Goal: Information Seeking & Learning: Learn about a topic

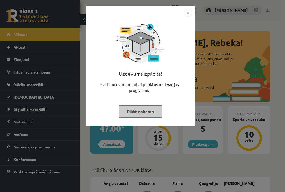
click at [154, 114] on button "Pildīt nākamo" at bounding box center [141, 112] width 44 height 12
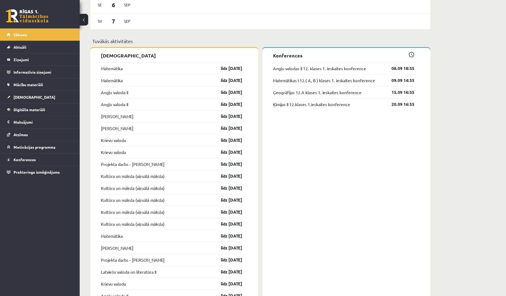
scroll to position [444, 0]
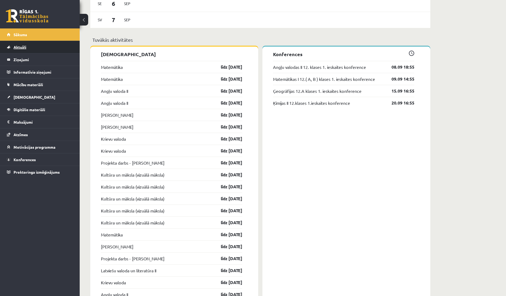
click at [34, 48] on link "Aktuāli" at bounding box center [40, 47] width 66 height 12
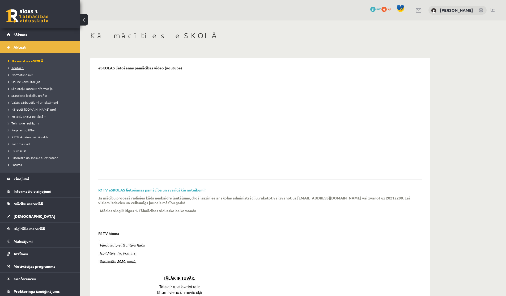
click at [24, 68] on link "Kontakti" at bounding box center [41, 67] width 66 height 5
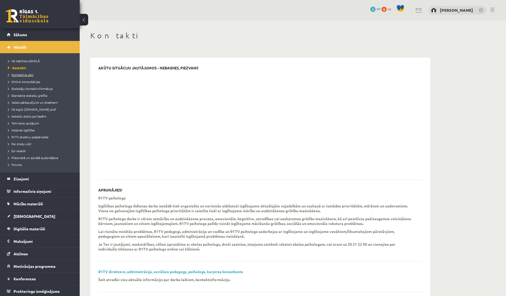
click at [31, 73] on span "Normatīvie akti" at bounding box center [21, 75] width 26 height 4
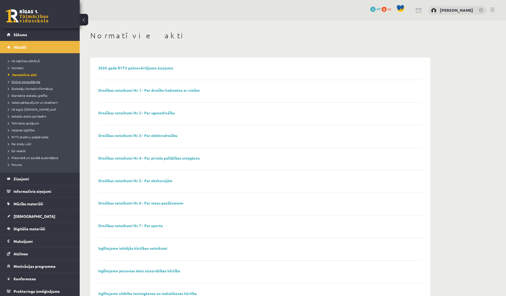
click at [35, 80] on span "Online konsultācijas" at bounding box center [24, 81] width 32 height 4
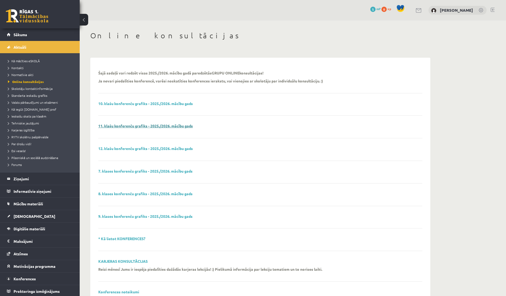
click at [159, 127] on link "11. klašu konferenču grafiks - 2025./2026. mācību gads" at bounding box center [145, 125] width 95 height 5
click at [23, 176] on legend "Ziņojumi 0" at bounding box center [44, 179] width 60 height 12
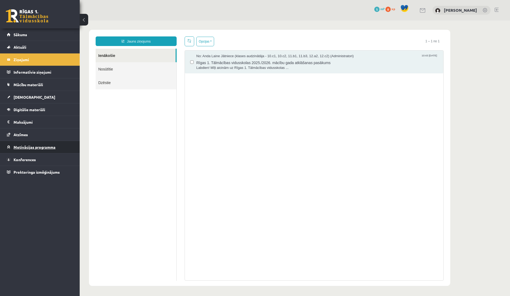
click at [39, 150] on link "Motivācijas programma" at bounding box center [40, 147] width 66 height 12
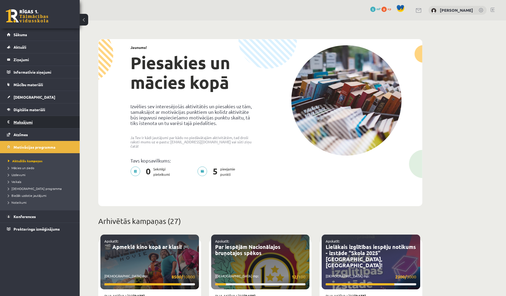
click at [27, 125] on legend "Maksājumi 0" at bounding box center [44, 122] width 60 height 12
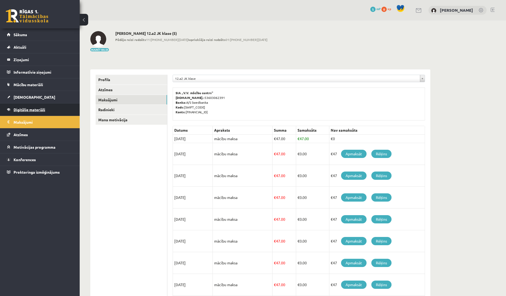
click at [33, 112] on link "Digitālie materiāli" at bounding box center [40, 109] width 66 height 12
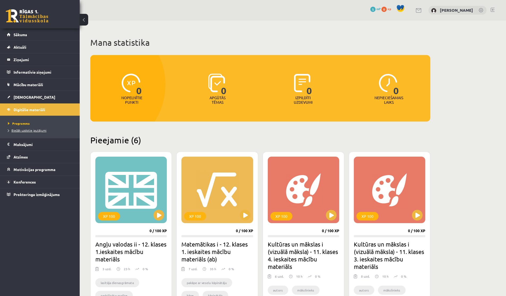
click at [41, 129] on span "Biežāk uzdotie jautājumi" at bounding box center [27, 130] width 39 height 4
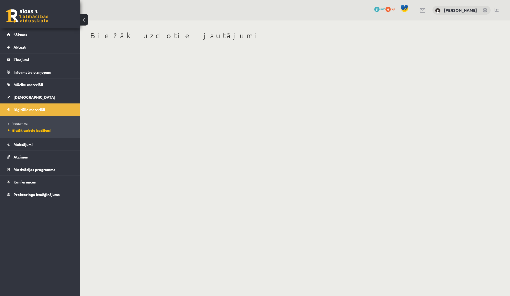
click at [117, 41] on div "Biežāk uzdotie jautājumi" at bounding box center [260, 36] width 340 height 11
click at [119, 57] on div "Biežāk uzdotie jautājumi" at bounding box center [261, 39] width 362 height 38
click at [27, 125] on span "Programma" at bounding box center [18, 123] width 20 height 4
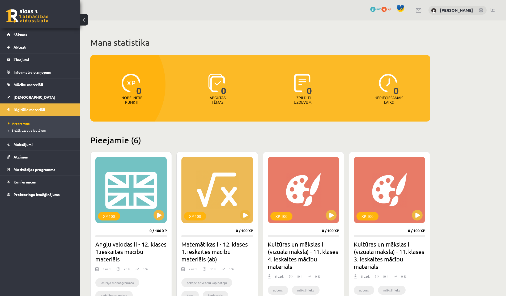
click at [54, 129] on link "Biežāk uzdotie jautājumi" at bounding box center [41, 130] width 66 height 5
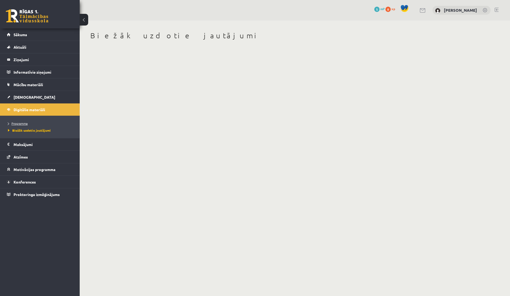
click at [18, 125] on link "Programma" at bounding box center [41, 123] width 66 height 5
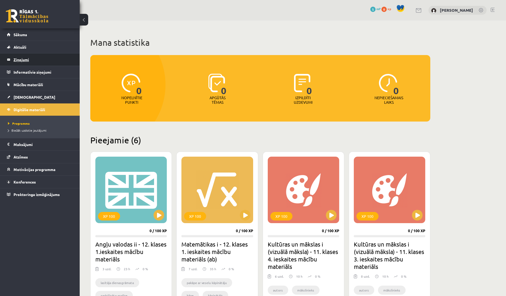
click at [37, 61] on legend "Ziņojumi 0" at bounding box center [44, 59] width 60 height 12
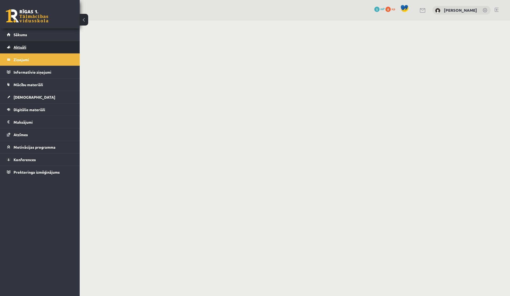
click at [43, 51] on link "Aktuāli" at bounding box center [40, 47] width 66 height 12
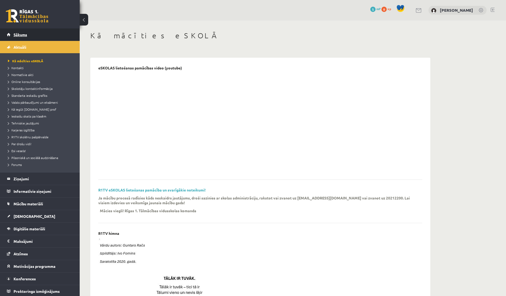
click at [27, 30] on link "Sākums" at bounding box center [40, 34] width 66 height 12
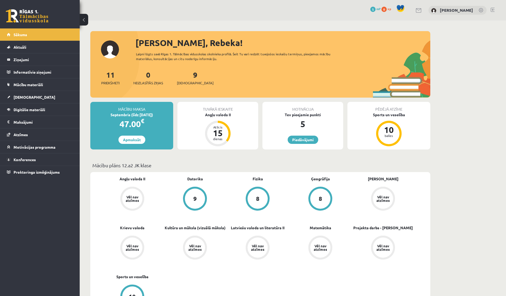
drag, startPoint x: 229, startPoint y: 54, endPoint x: 278, endPoint y: 56, distance: 48.7
click at [278, 56] on div "Laipni lūgts savā Rīgas 1. Tālmācības vidusskolas skolnieka profilā. Šeit Tu va…" at bounding box center [238, 57] width 204 height 10
click at [23, 100] on link "[DEMOGRAPHIC_DATA]" at bounding box center [40, 97] width 66 height 12
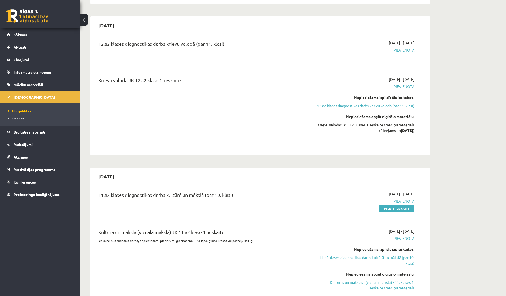
scroll to position [578, 0]
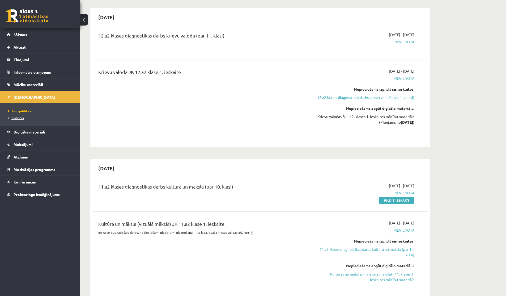
click at [22, 118] on span "Izlabotās" at bounding box center [16, 118] width 16 height 4
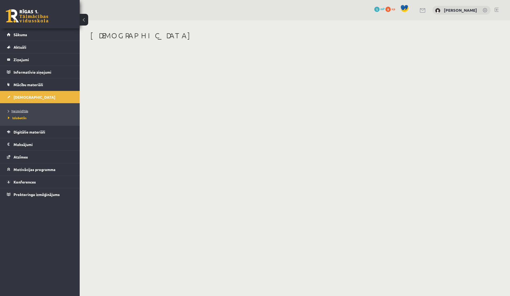
click at [21, 110] on span "Neizpildītās" at bounding box center [18, 111] width 20 height 4
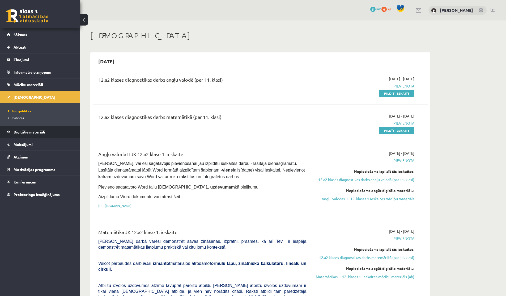
click at [28, 131] on span "Digitālie materiāli" at bounding box center [30, 131] width 32 height 5
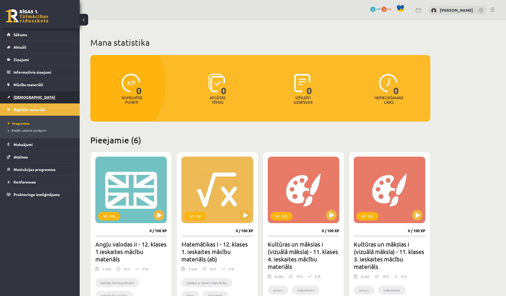
click at [27, 99] on span "[DEMOGRAPHIC_DATA]" at bounding box center [35, 97] width 42 height 5
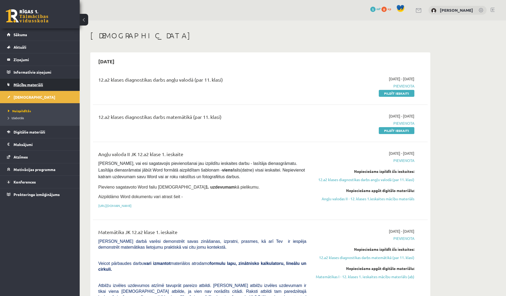
click at [24, 85] on span "Mācību materiāli" at bounding box center [29, 84] width 30 height 5
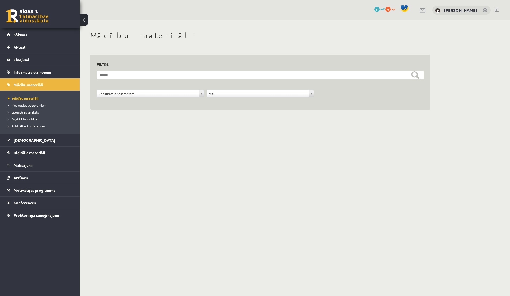
click at [20, 112] on span "Literatūras saraksts" at bounding box center [23, 112] width 31 height 4
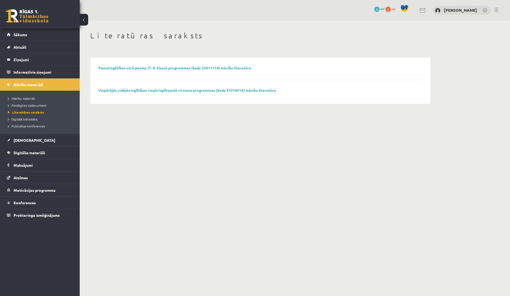
click at [22, 122] on li "Digitālā bibliotēka" at bounding box center [41, 119] width 66 height 7
click at [31, 119] on span "Digitālā bibliotēka" at bounding box center [25, 119] width 34 height 4
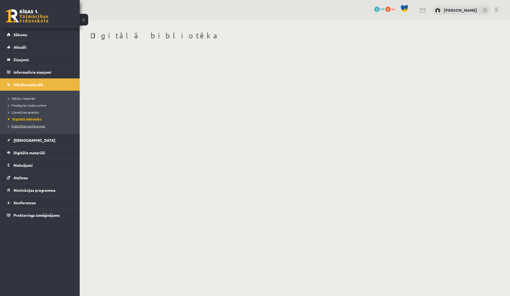
click at [28, 124] on span "Publicētas konferences" at bounding box center [26, 126] width 37 height 4
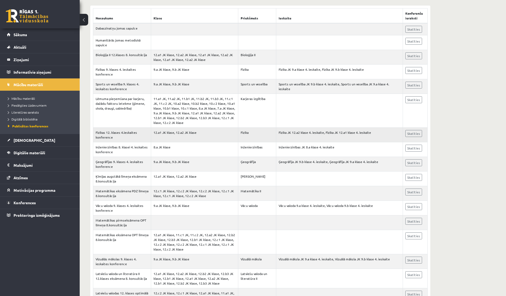
scroll to position [123, 0]
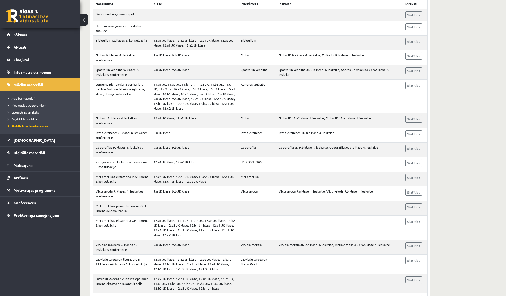
click at [23, 104] on span "Pieslēgties Uzdevumiem" at bounding box center [27, 105] width 39 height 4
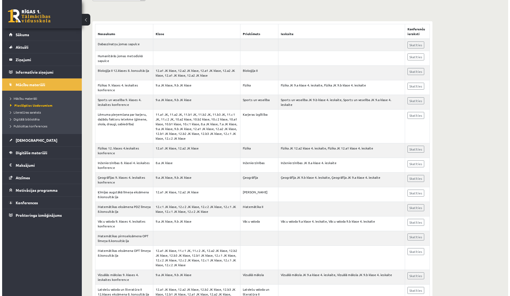
scroll to position [0, 0]
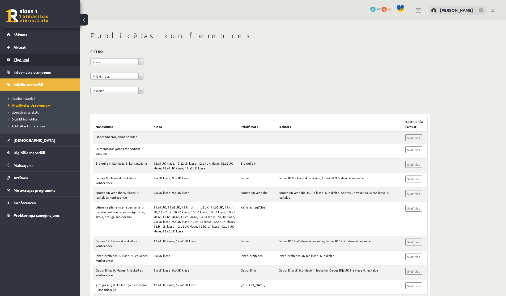
click at [28, 63] on legend "Ziņojumi 0" at bounding box center [44, 59] width 60 height 12
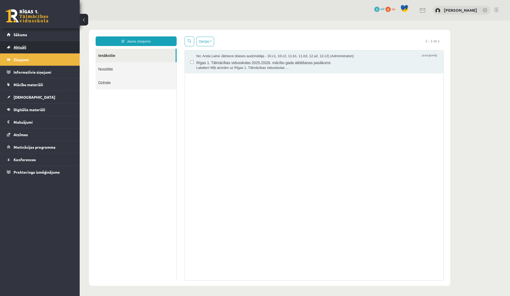
click at [22, 48] on span "Aktuāli" at bounding box center [20, 47] width 13 height 5
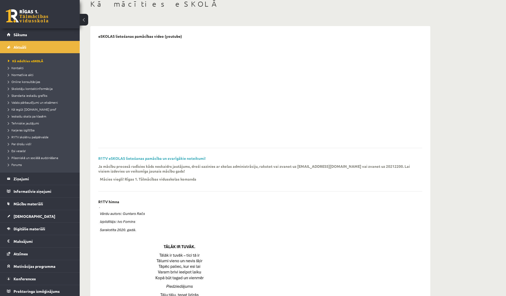
scroll to position [39, 0]
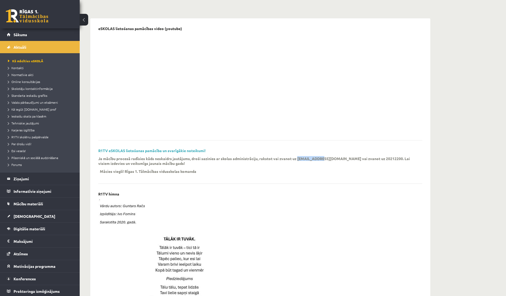
drag, startPoint x: 299, startPoint y: 159, endPoint x: 321, endPoint y: 159, distance: 22.1
click at [321, 159] on p "Ja mācību procesā radīsies kāds neskaidrs jautājums, droši sazinies ar skolas a…" at bounding box center [256, 161] width 316 height 10
copy p "info@r1tv.lv"
click at [30, 107] on span "Kā iegūt [DOMAIN_NAME] prof" at bounding box center [32, 109] width 48 height 4
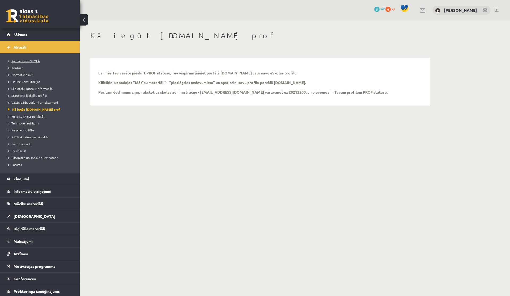
click at [13, 62] on span "Kā mācīties eSKOLĀ" at bounding box center [24, 61] width 32 height 4
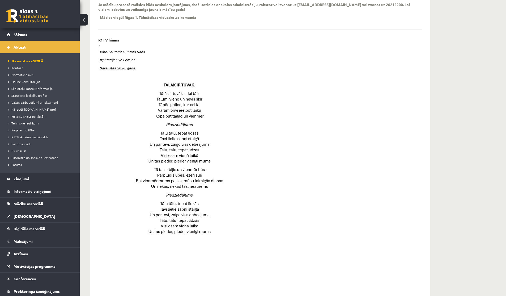
scroll to position [283, 0]
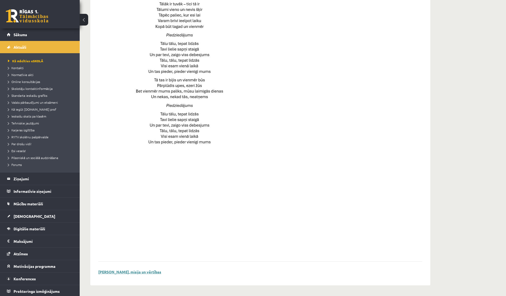
click at [135, 272] on link "Skolas vīzija, misija un vērtības" at bounding box center [129, 271] width 63 height 5
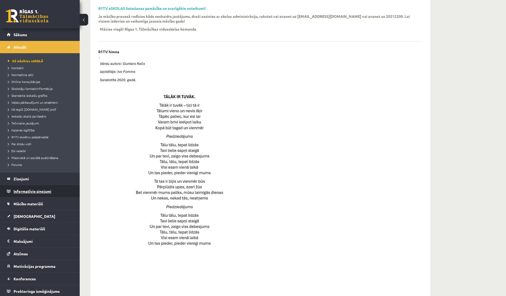
scroll to position [1, 0]
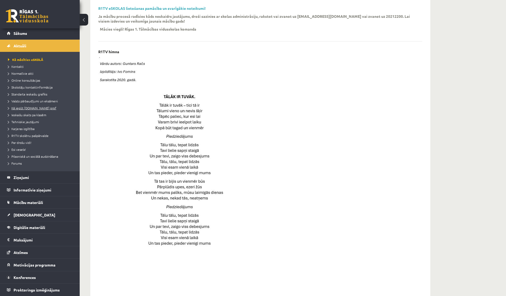
click at [20, 110] on link "Kā iegūt [DOMAIN_NAME] prof" at bounding box center [41, 108] width 66 height 5
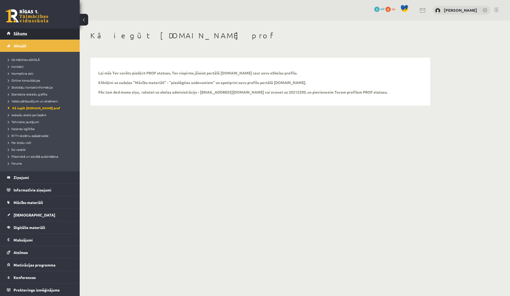
click at [21, 30] on link "Sākums" at bounding box center [40, 33] width 66 height 12
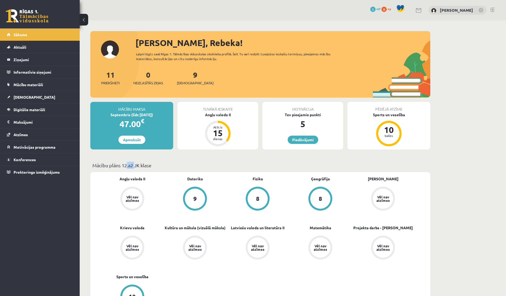
drag, startPoint x: 124, startPoint y: 165, endPoint x: 135, endPoint y: 165, distance: 10.1
click at [135, 165] on p "Mācību plāns 12.a2 JK klase" at bounding box center [261, 165] width 336 height 7
click at [22, 44] on link "Aktuāli" at bounding box center [40, 47] width 66 height 12
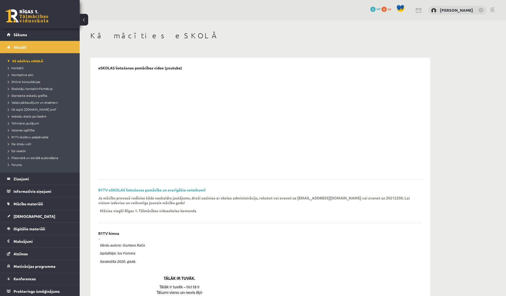
scroll to position [3, 0]
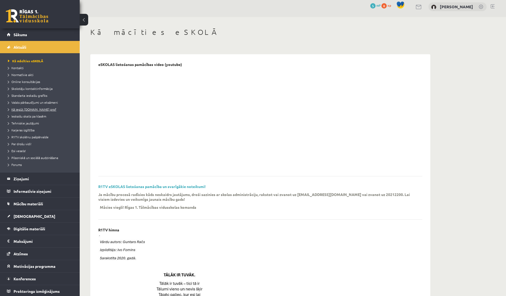
click at [17, 111] on span "Kā iegūt [DOMAIN_NAME] prof" at bounding box center [32, 109] width 48 height 4
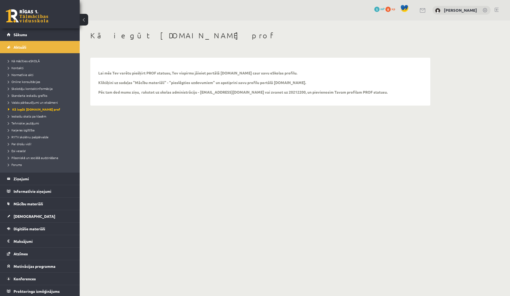
click at [26, 63] on li "Kā mācīties eSKOLĀ" at bounding box center [41, 60] width 66 height 7
click at [35, 59] on span "Kā mācīties eSKOLĀ" at bounding box center [25, 61] width 35 height 4
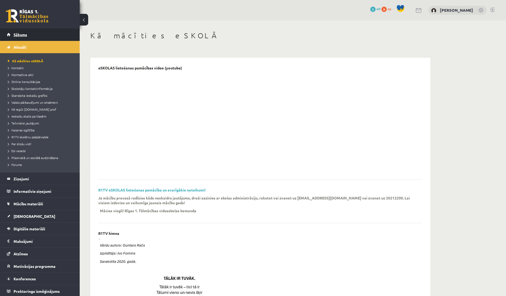
click at [23, 36] on span "Sākums" at bounding box center [21, 34] width 14 height 5
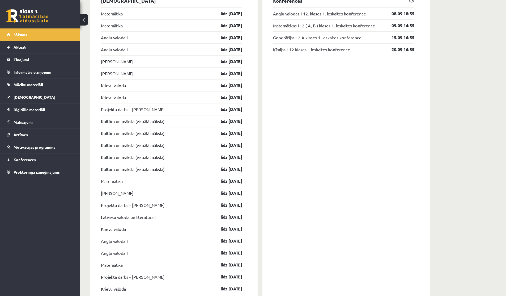
scroll to position [498, 0]
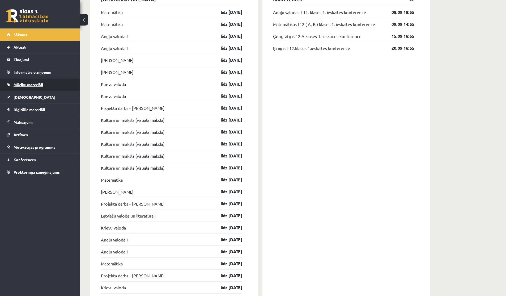
click at [17, 82] on link "Mācību materiāli" at bounding box center [40, 84] width 66 height 12
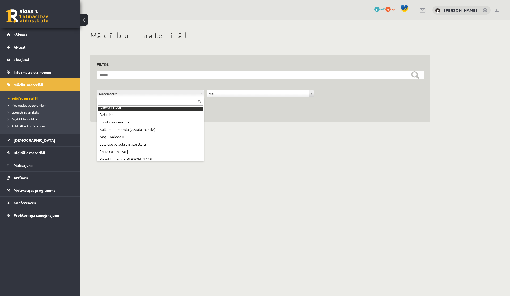
scroll to position [36, 0]
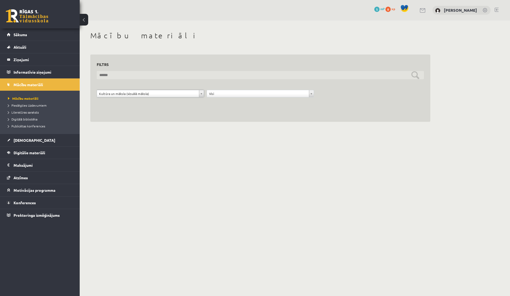
click at [180, 77] on input "text" at bounding box center [261, 75] width 328 height 8
click at [187, 77] on input "text" at bounding box center [261, 75] width 328 height 8
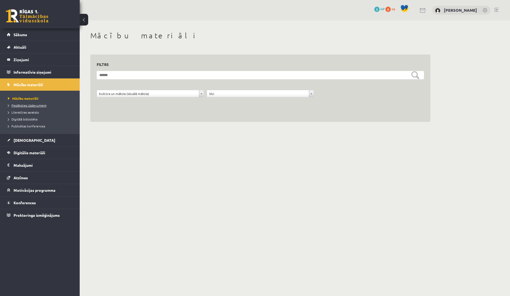
click at [20, 106] on span "Pieslēgties Uzdevumiem" at bounding box center [27, 105] width 39 height 4
click at [28, 155] on link "Digitālie materiāli" at bounding box center [40, 152] width 66 height 12
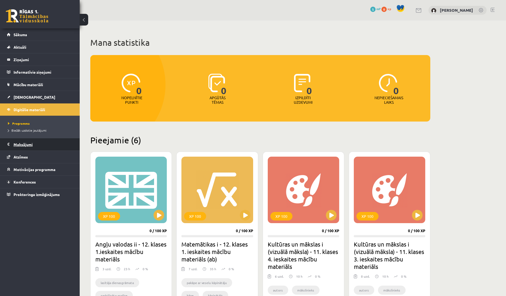
click at [24, 149] on legend "Maksājumi 0" at bounding box center [44, 144] width 60 height 12
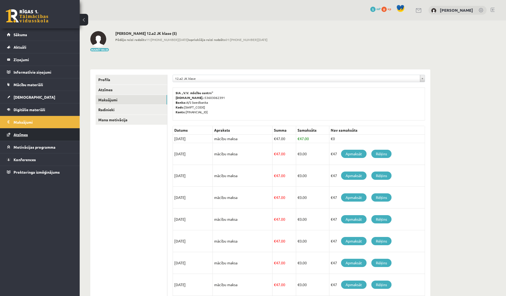
click at [27, 137] on link "Atzīmes" at bounding box center [40, 134] width 66 height 12
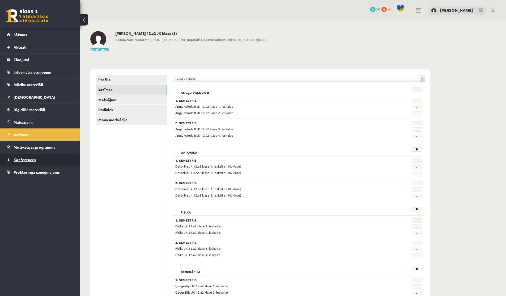
click at [22, 159] on span "Konferences" at bounding box center [25, 159] width 22 height 5
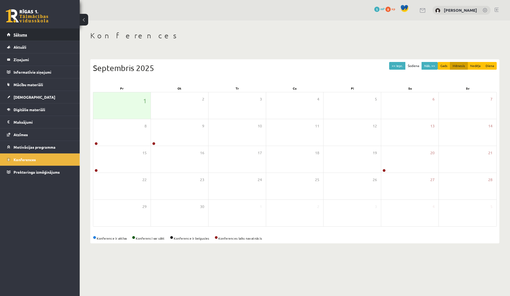
click at [16, 33] on span "Sākums" at bounding box center [21, 34] width 14 height 5
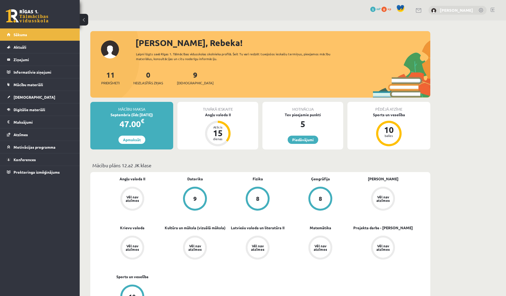
click at [441, 9] on link "[PERSON_NAME]" at bounding box center [456, 9] width 33 height 5
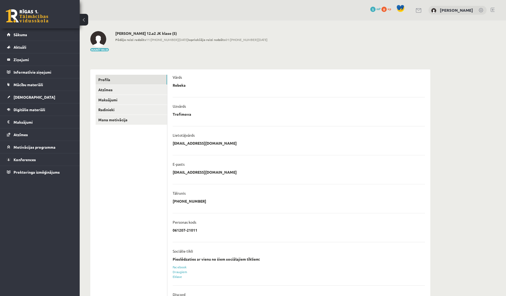
scroll to position [25, 0]
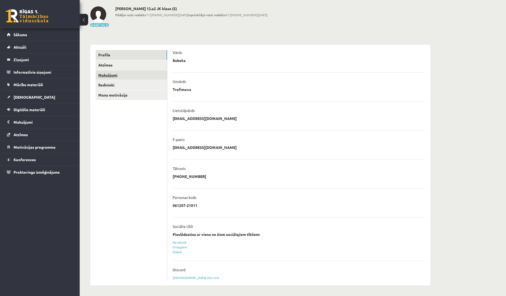
click at [116, 74] on link "Maksājumi" at bounding box center [132, 75] width 72 height 10
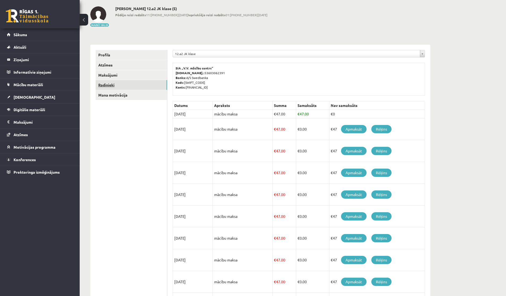
click at [116, 84] on link "Radinieki" at bounding box center [132, 85] width 72 height 10
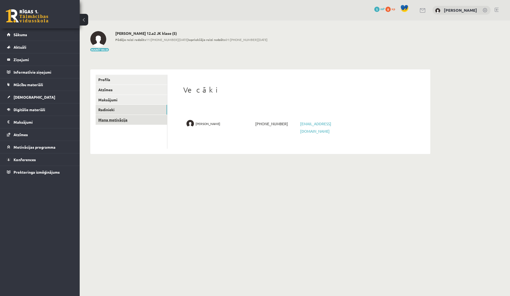
click at [130, 121] on link "Mana motivācija" at bounding box center [132, 120] width 72 height 10
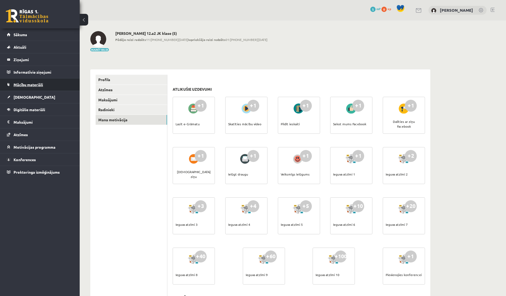
click at [34, 86] on span "Mācību materiāli" at bounding box center [29, 84] width 30 height 5
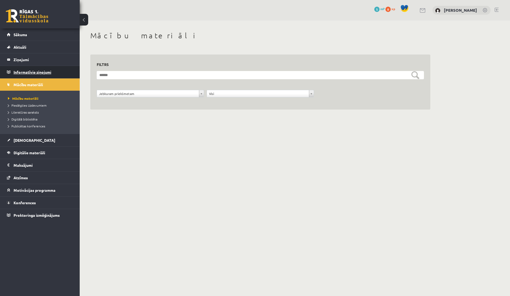
click at [39, 74] on legend "Informatīvie ziņojumi 0" at bounding box center [44, 72] width 60 height 12
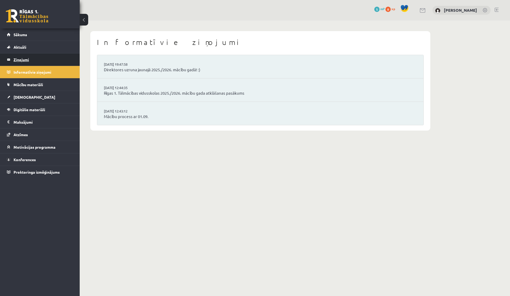
click at [31, 55] on legend "Ziņojumi 0" at bounding box center [44, 59] width 60 height 12
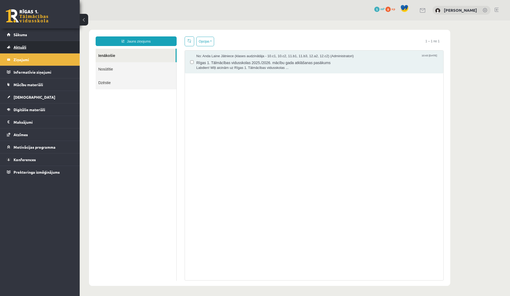
click at [23, 43] on link "Aktuāli" at bounding box center [40, 47] width 66 height 12
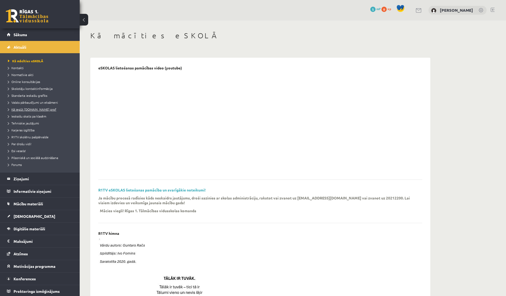
click at [32, 111] on span "Kā iegūt [DOMAIN_NAME] prof" at bounding box center [32, 109] width 48 height 4
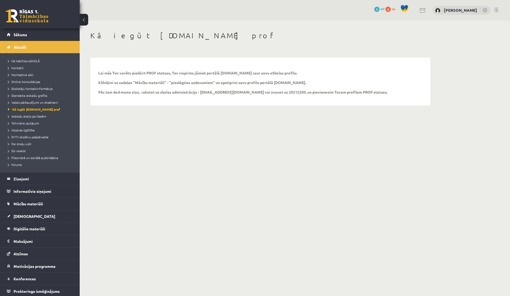
click at [441, 11] on div "[PERSON_NAME]" at bounding box center [462, 10] width 58 height 9
click at [445, 11] on link "[PERSON_NAME]" at bounding box center [460, 9] width 33 height 5
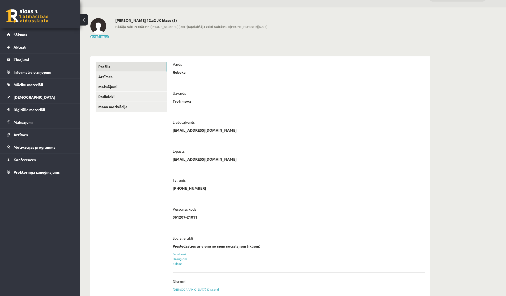
scroll to position [25, 0]
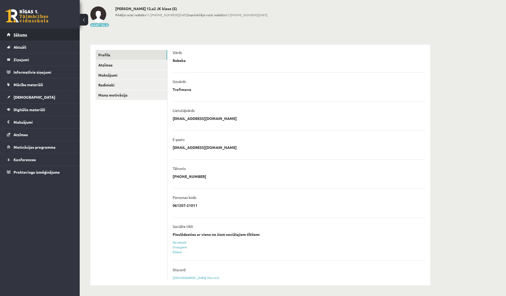
click at [25, 36] on span "Sākums" at bounding box center [21, 34] width 14 height 5
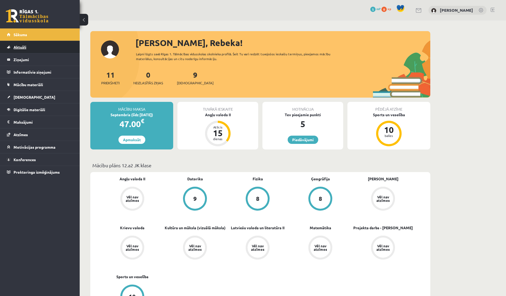
click at [22, 49] on link "Aktuāli" at bounding box center [40, 47] width 66 height 12
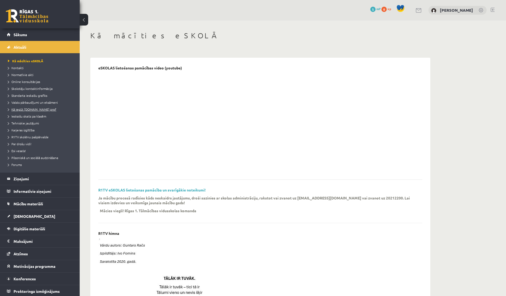
click at [20, 108] on span "Kā iegūt [DOMAIN_NAME] prof" at bounding box center [32, 109] width 48 height 4
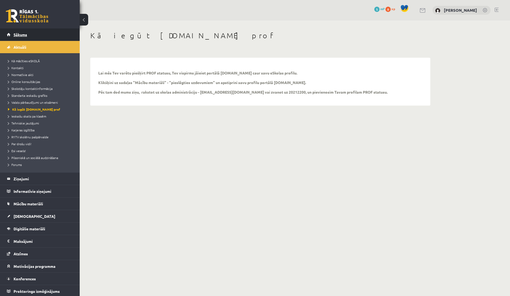
click at [38, 35] on link "Sākums" at bounding box center [40, 34] width 66 height 12
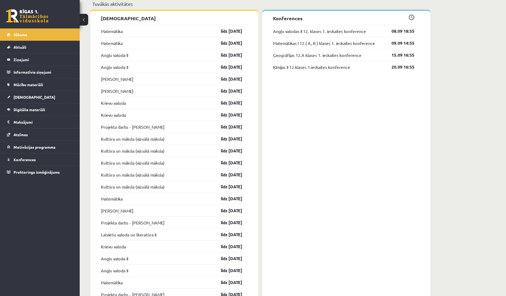
scroll to position [480, 0]
click at [27, 95] on span "[DEMOGRAPHIC_DATA]" at bounding box center [35, 97] width 42 height 5
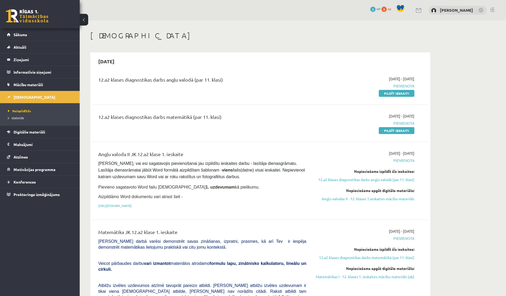
click at [377, 7] on span "mP" at bounding box center [379, 9] width 4 height 4
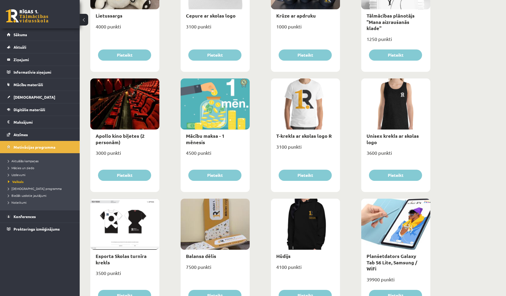
scroll to position [69, 0]
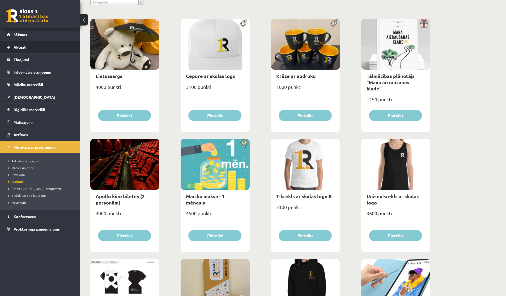
click at [35, 43] on link "Aktuāli" at bounding box center [40, 47] width 66 height 12
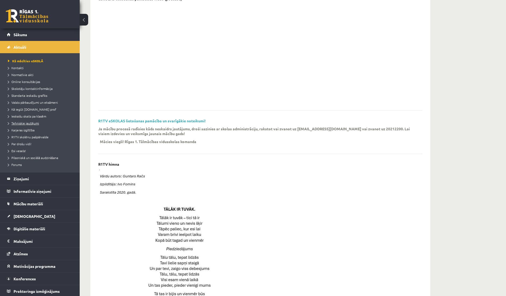
click at [31, 121] on span "Tehniskie jautājumi" at bounding box center [23, 123] width 31 height 4
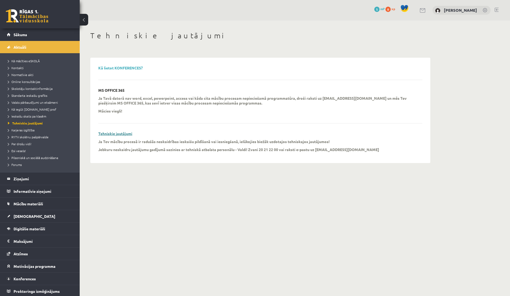
click at [112, 135] on link "Tehniskie jautājumi" at bounding box center [115, 133] width 34 height 5
click at [17, 66] on link "Kontakti" at bounding box center [41, 67] width 66 height 5
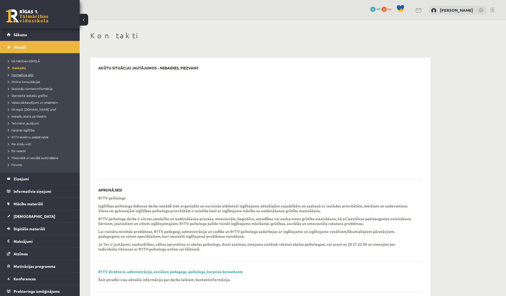
click at [15, 75] on span "Normatīvie akti" at bounding box center [21, 75] width 26 height 4
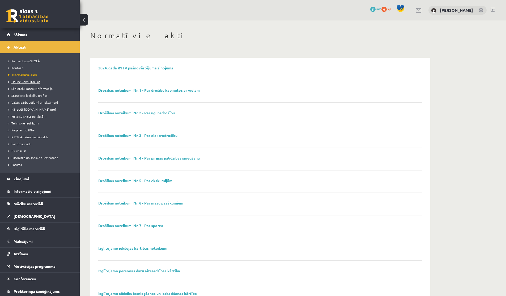
click at [24, 82] on span "Online konsultācijas" at bounding box center [24, 81] width 32 height 4
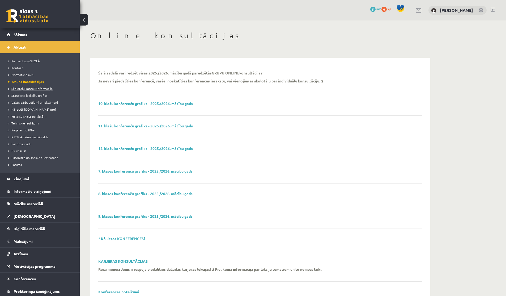
click at [50, 90] on span "Skolotāju kontaktinformācija" at bounding box center [30, 88] width 45 height 4
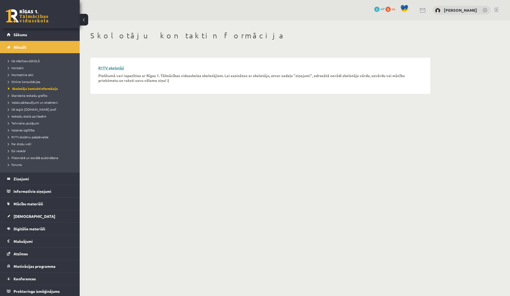
click at [115, 68] on link "R1TV skolotāji" at bounding box center [111, 67] width 26 height 5
click at [32, 94] on span "Standarta ieskaišu grafiks" at bounding box center [27, 95] width 39 height 4
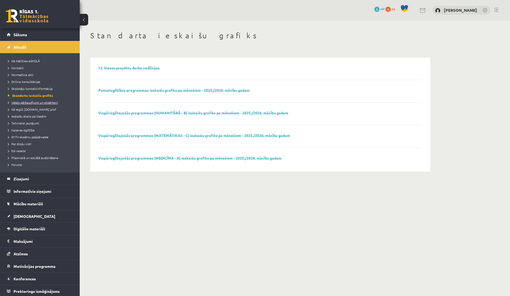
click at [35, 103] on span "Valsts pārbaudījumi un eksāmeni" at bounding box center [33, 102] width 50 height 4
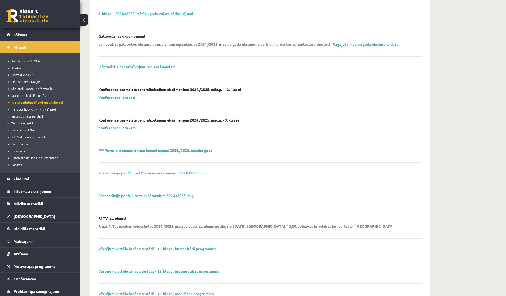
scroll to position [98, 0]
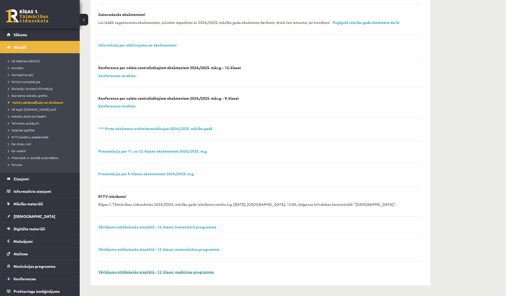
click at [133, 271] on link "Vērtējumu attēlošanās atestātā - 12. klasei, medicīnas programma" at bounding box center [156, 271] width 116 height 5
click at [32, 138] on span "R1TV skolēnu pašpārvalde" at bounding box center [28, 137] width 41 height 4
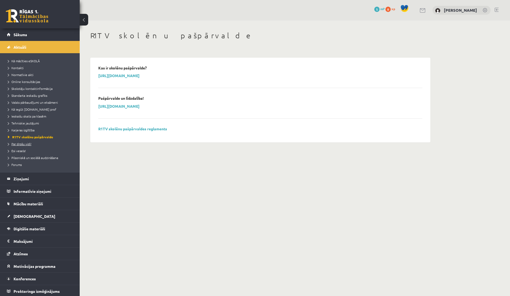
click at [26, 145] on span "Par drošu vidi!" at bounding box center [19, 144] width 23 height 4
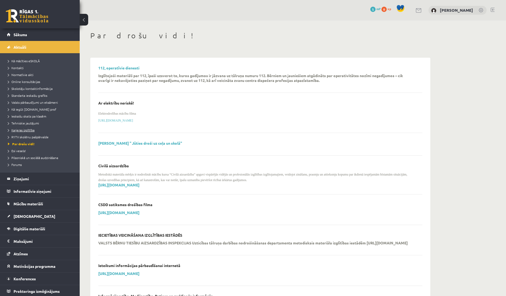
click at [15, 130] on span "Karjeras izglītība" at bounding box center [21, 130] width 27 height 4
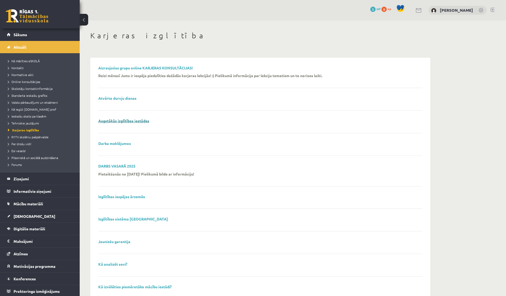
click at [132, 122] on link "Augstākās izglītības iestādes" at bounding box center [123, 120] width 51 height 5
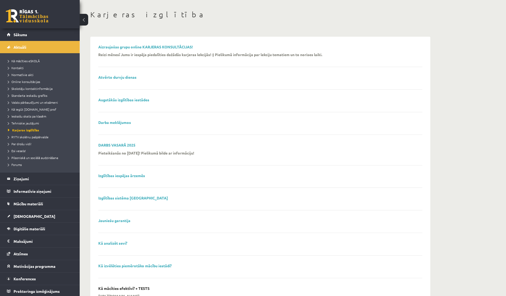
scroll to position [25, 0]
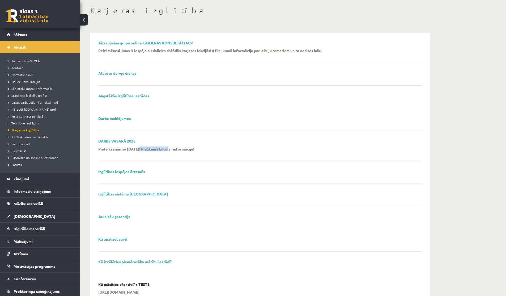
drag, startPoint x: 138, startPoint y: 148, endPoint x: 169, endPoint y: 148, distance: 30.8
click at [169, 148] on p "Pieteikšanās no 06.05.2025! Pielikumā bilde ar informāciju!" at bounding box center [146, 148] width 96 height 5
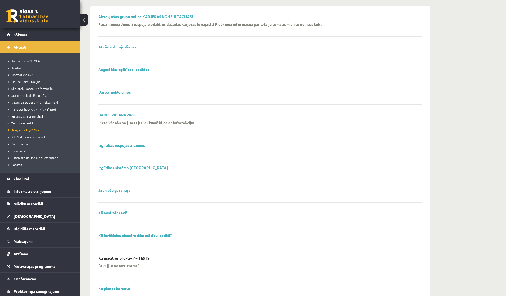
scroll to position [53, 0]
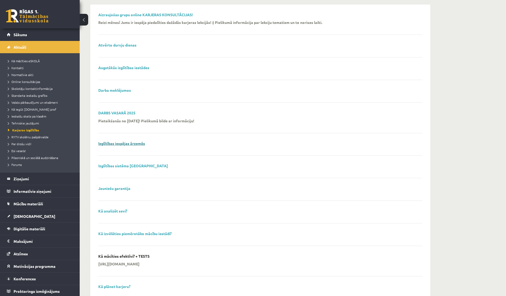
click at [126, 144] on link "Izglītības iespējas ārzemēs" at bounding box center [121, 143] width 47 height 5
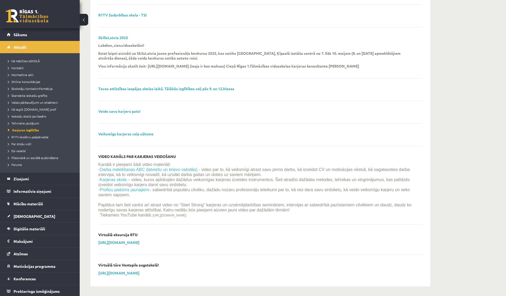
scroll to position [525, 0]
click at [22, 158] on span "Pilsoniskā un sociālā audzināšana" at bounding box center [33, 158] width 50 height 4
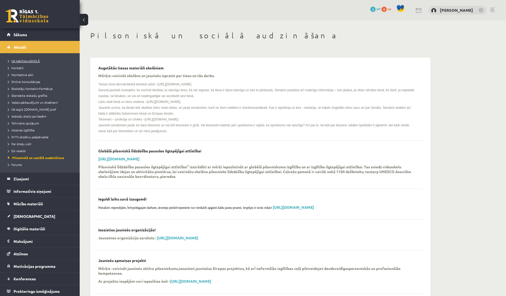
click at [23, 62] on span "Kā mācīties eSKOLĀ" at bounding box center [24, 61] width 32 height 4
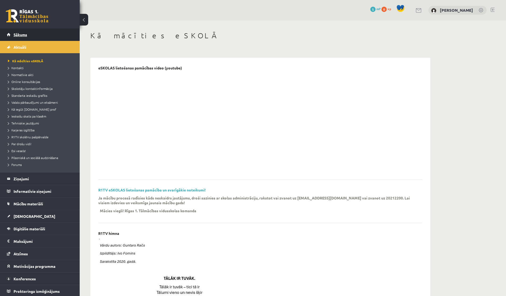
click at [24, 31] on link "Sākums" at bounding box center [40, 34] width 66 height 12
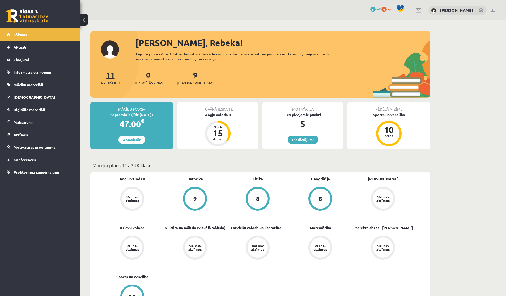
click at [111, 74] on link "11 Priekšmeti" at bounding box center [110, 78] width 18 height 16
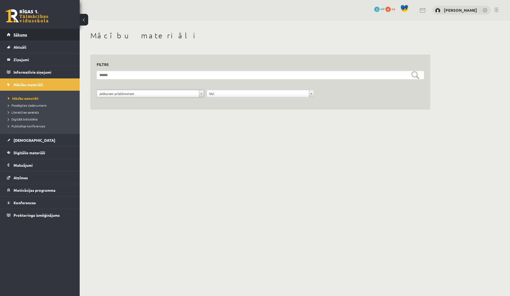
click at [19, 33] on span "Sākums" at bounding box center [21, 34] width 14 height 5
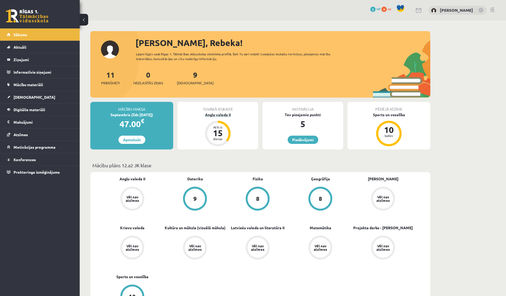
click at [217, 125] on div "Atlicis" at bounding box center [218, 126] width 16 height 3
